Goal: Transaction & Acquisition: Subscribe to service/newsletter

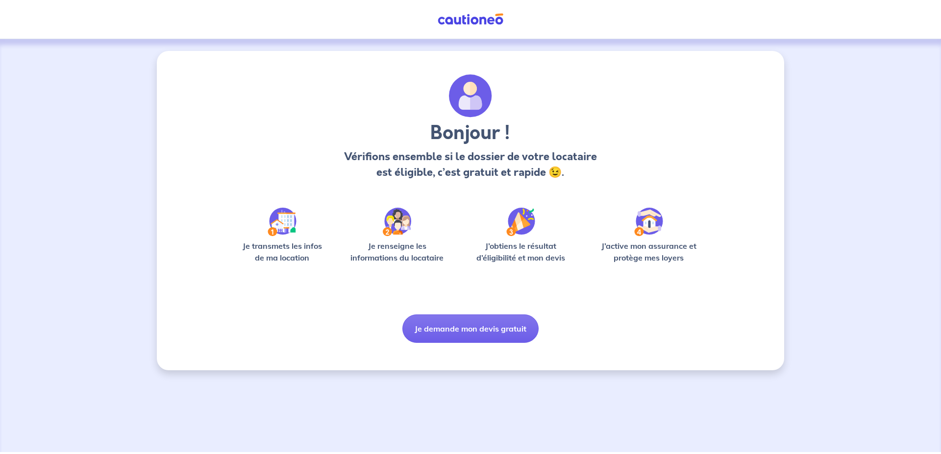
click at [282, 239] on div "Je transmets les infos de ma location" at bounding box center [282, 240] width 94 height 64
click at [286, 227] on img at bounding box center [282, 222] width 29 height 28
click at [393, 225] on img at bounding box center [397, 222] width 28 height 28
click at [519, 230] on img at bounding box center [520, 222] width 29 height 28
click at [664, 228] on div "J’active mon assurance et protège mes loyers" at bounding box center [649, 240] width 114 height 64
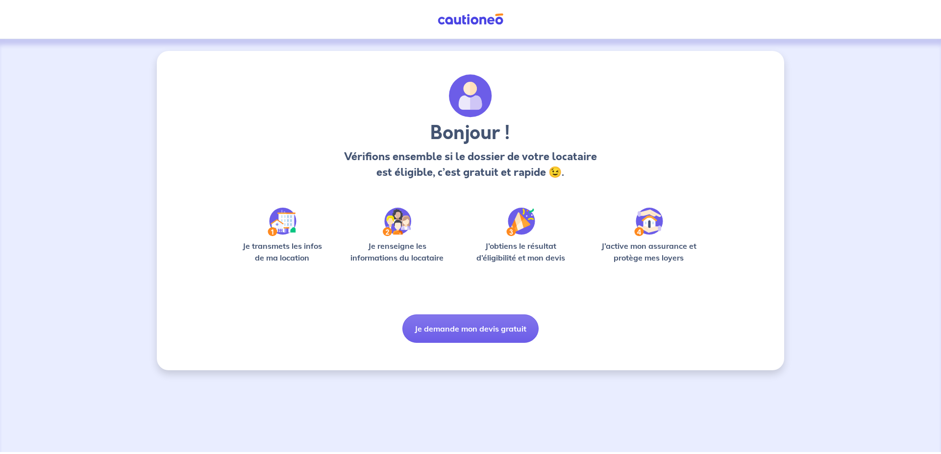
drag, startPoint x: 657, startPoint y: 226, endPoint x: 638, endPoint y: 236, distance: 21.0
click at [653, 226] on img at bounding box center [648, 222] width 29 height 28
click at [477, 331] on button "Je demande mon devis gratuit" at bounding box center [470, 329] width 136 height 28
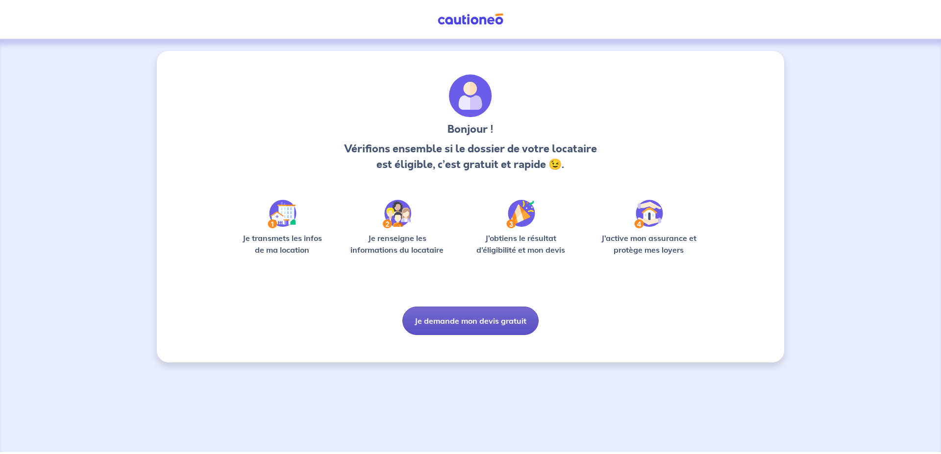
click at [445, 330] on button "Je demande mon devis gratuit" at bounding box center [470, 321] width 136 height 28
